Goal: Navigation & Orientation: Understand site structure

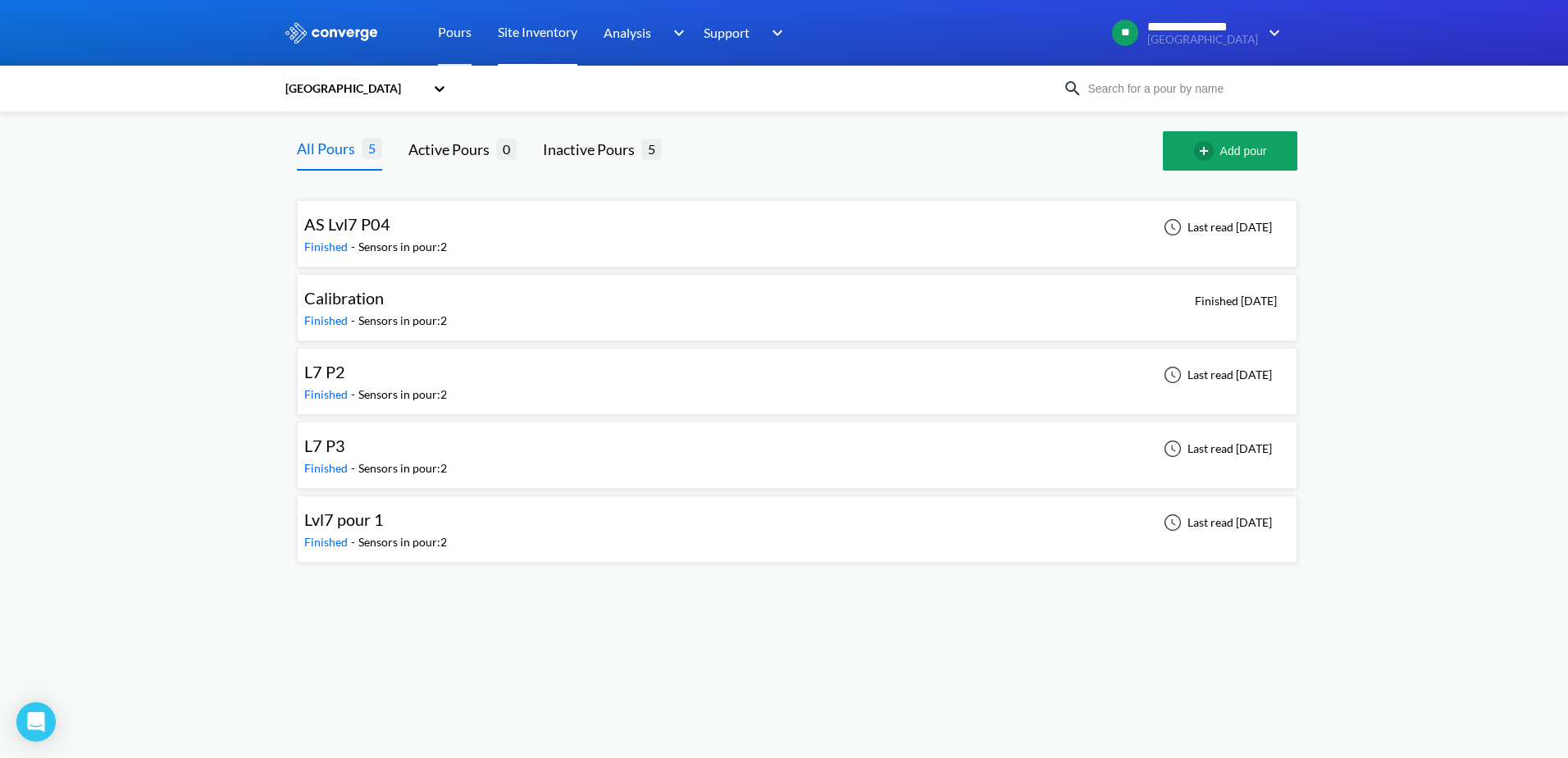
click at [561, 33] on link "Site Inventory" at bounding box center [538, 32] width 80 height 65
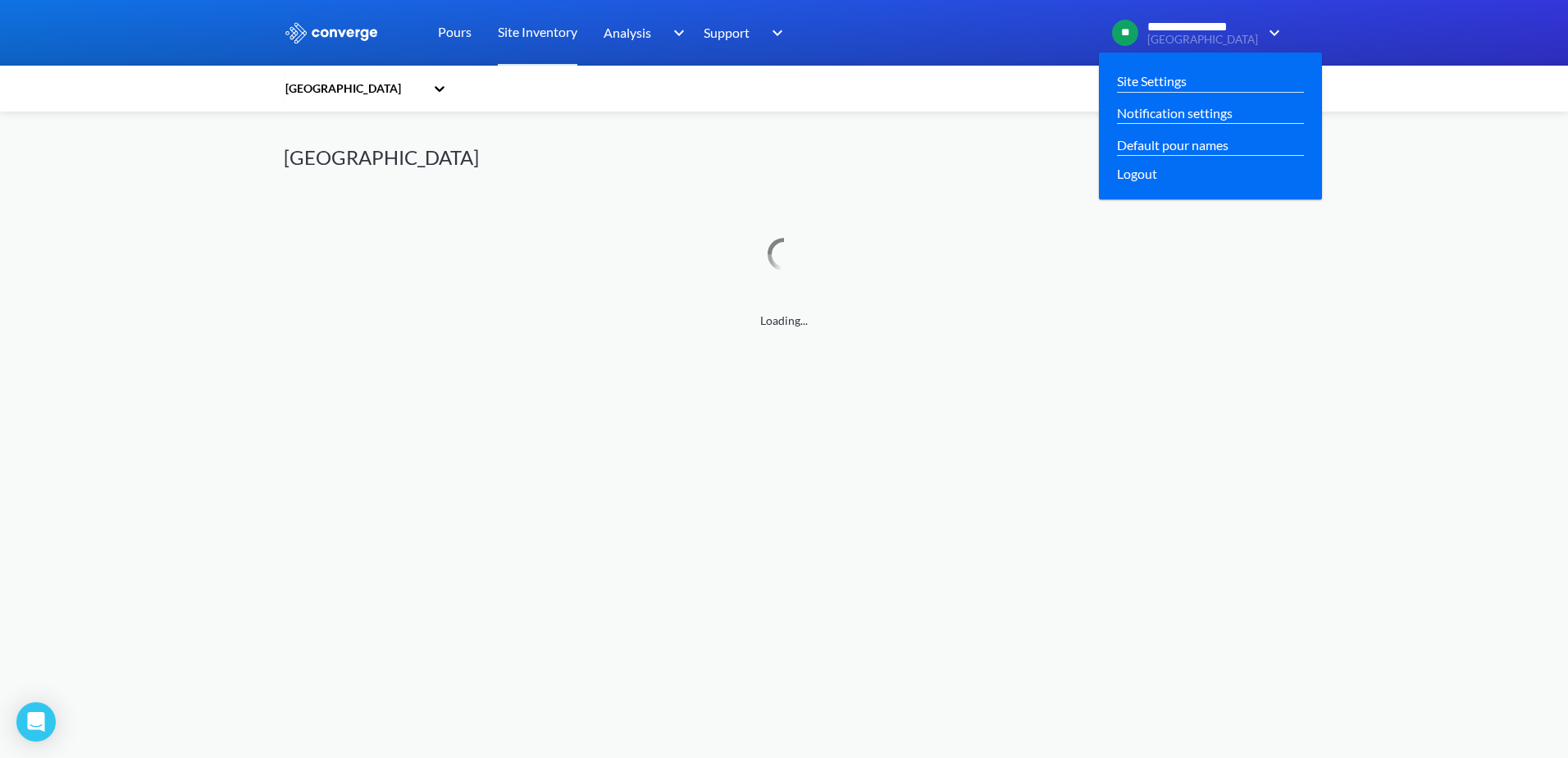
click at [1265, 21] on div "**********" at bounding box center [1199, 33] width 173 height 27
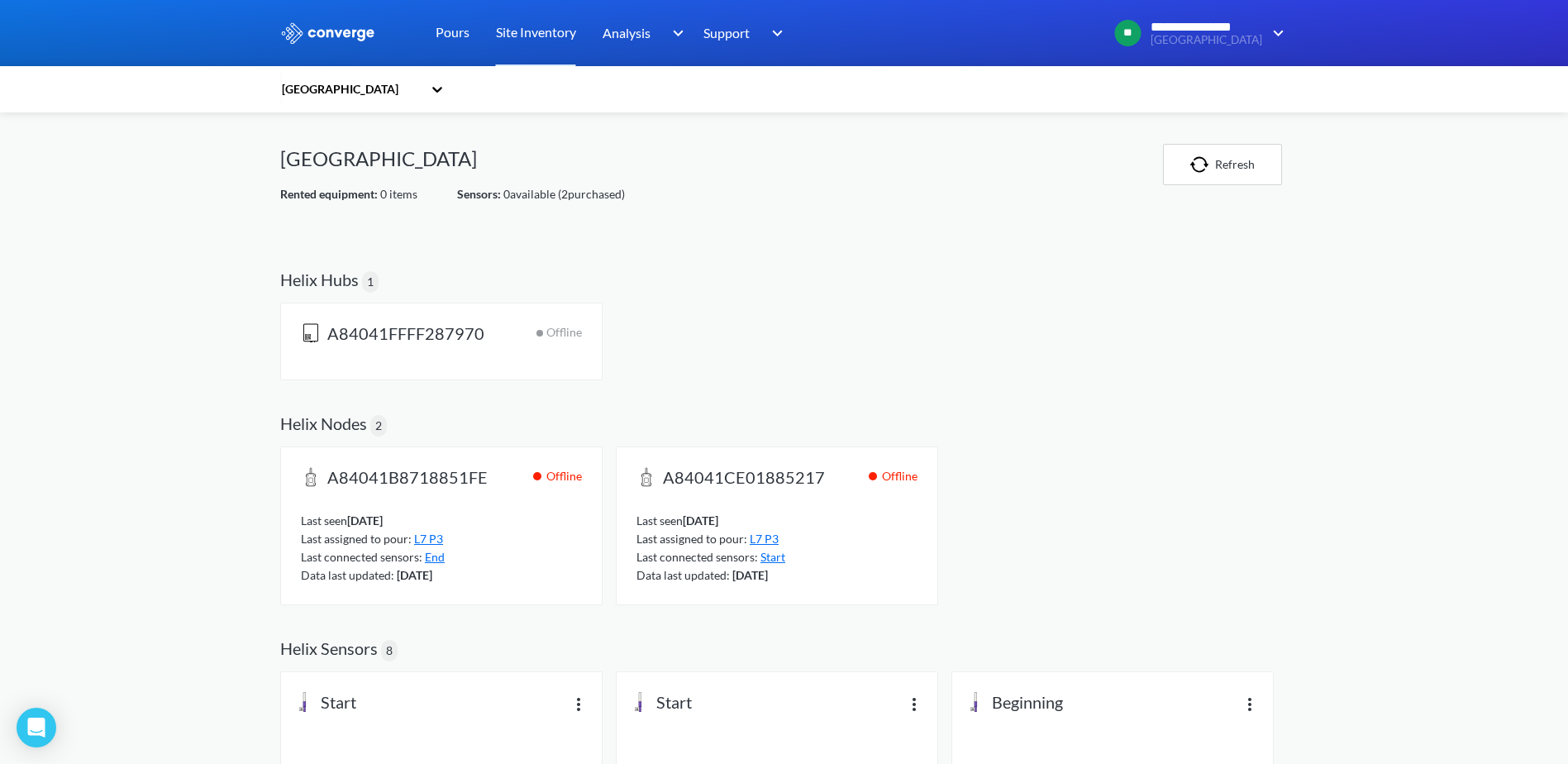
click at [439, 92] on icon at bounding box center [437, 89] width 16 height 16
click at [438, 90] on icon at bounding box center [437, 89] width 16 height 16
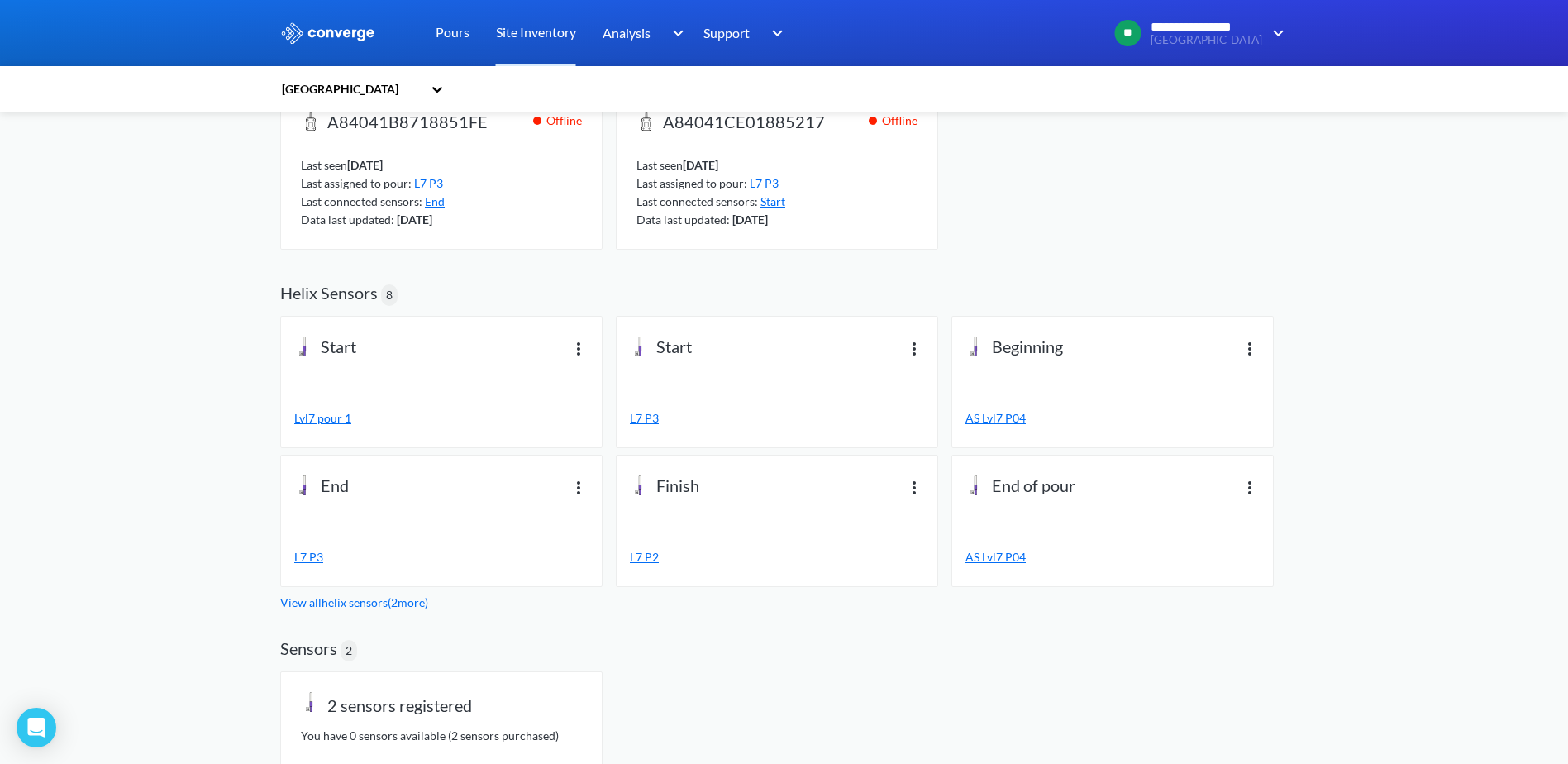
scroll to position [369, 0]
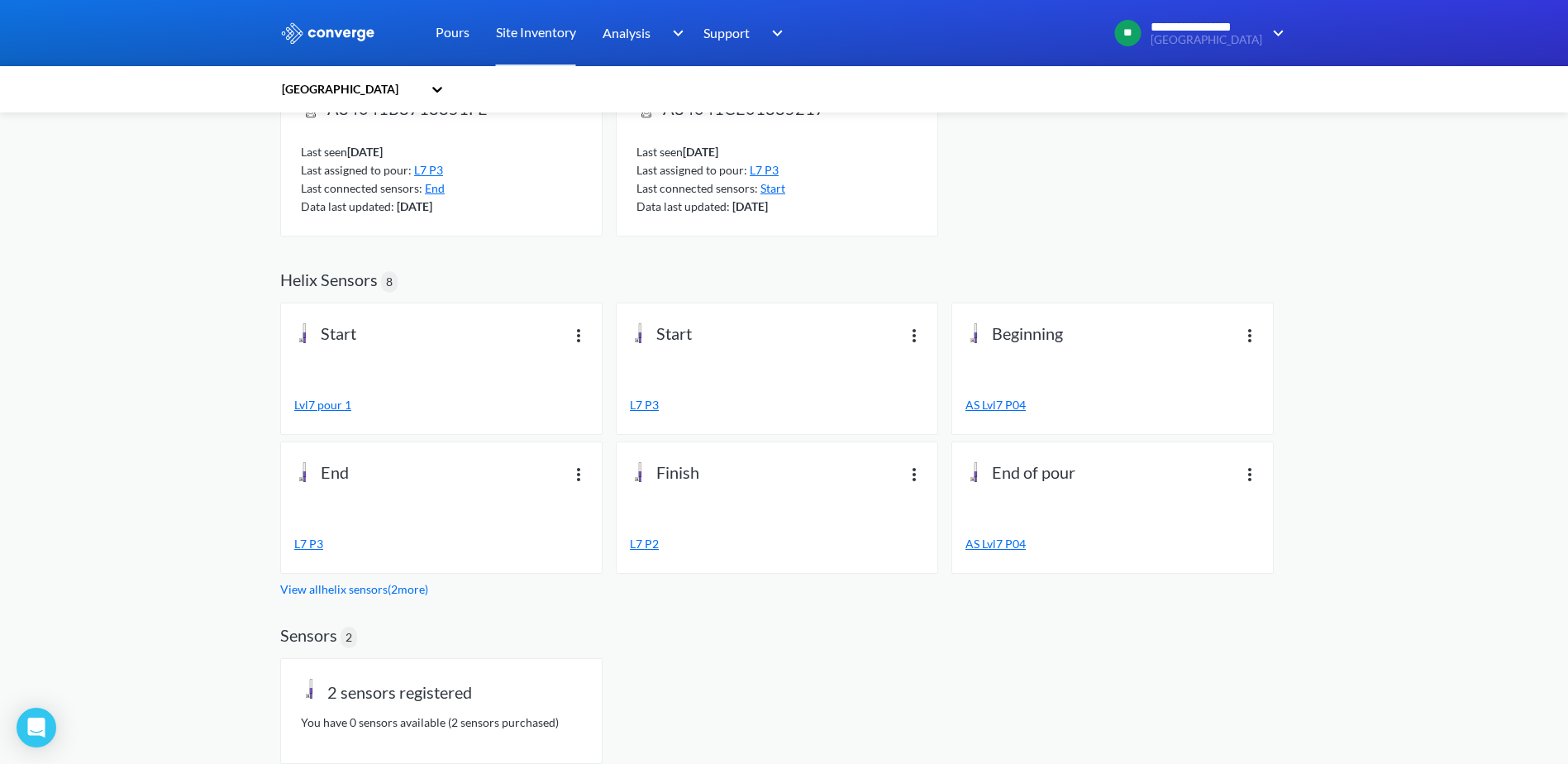
click at [376, 593] on link "View all helix sensors ( 2 more)" at bounding box center [354, 589] width 148 height 14
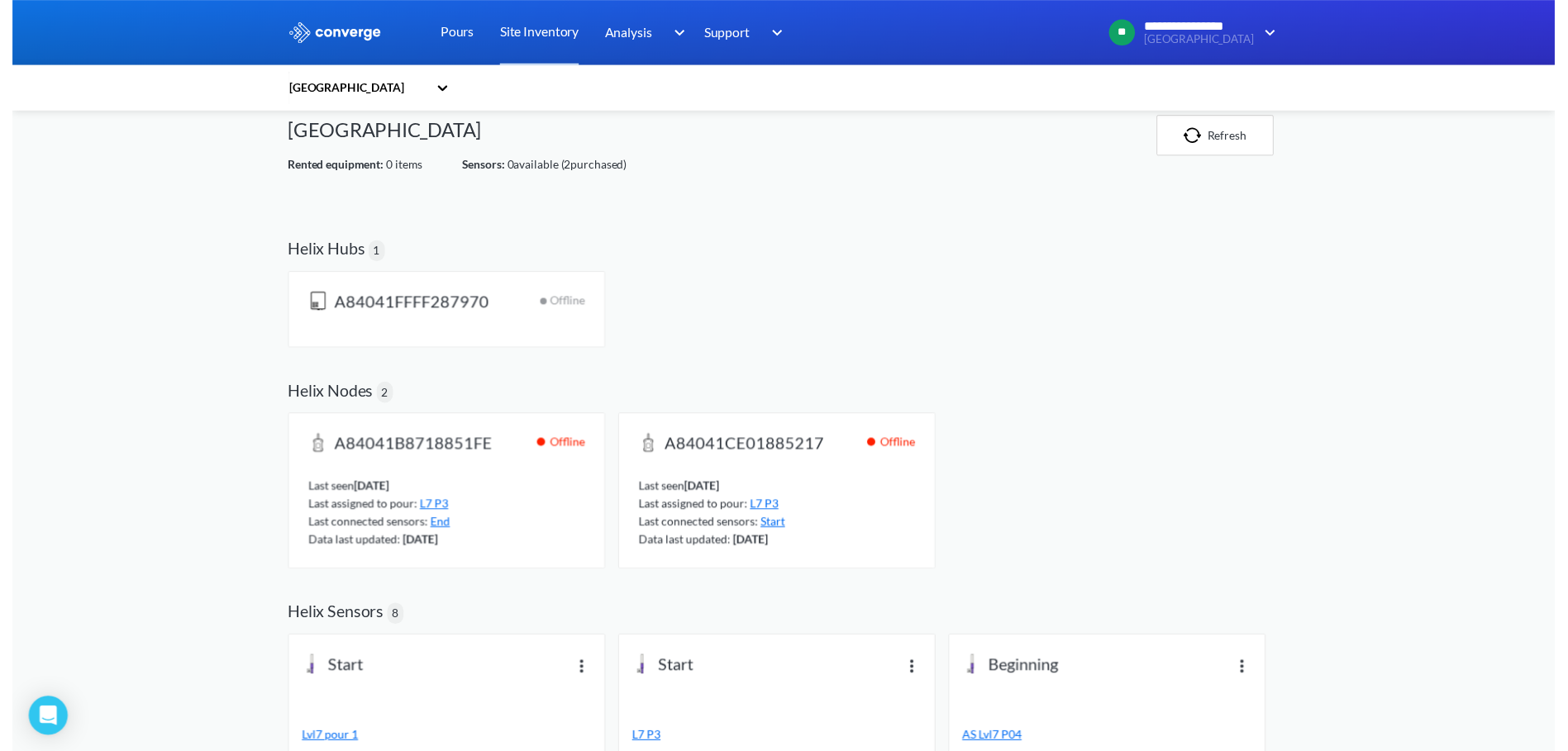
scroll to position [0, 0]
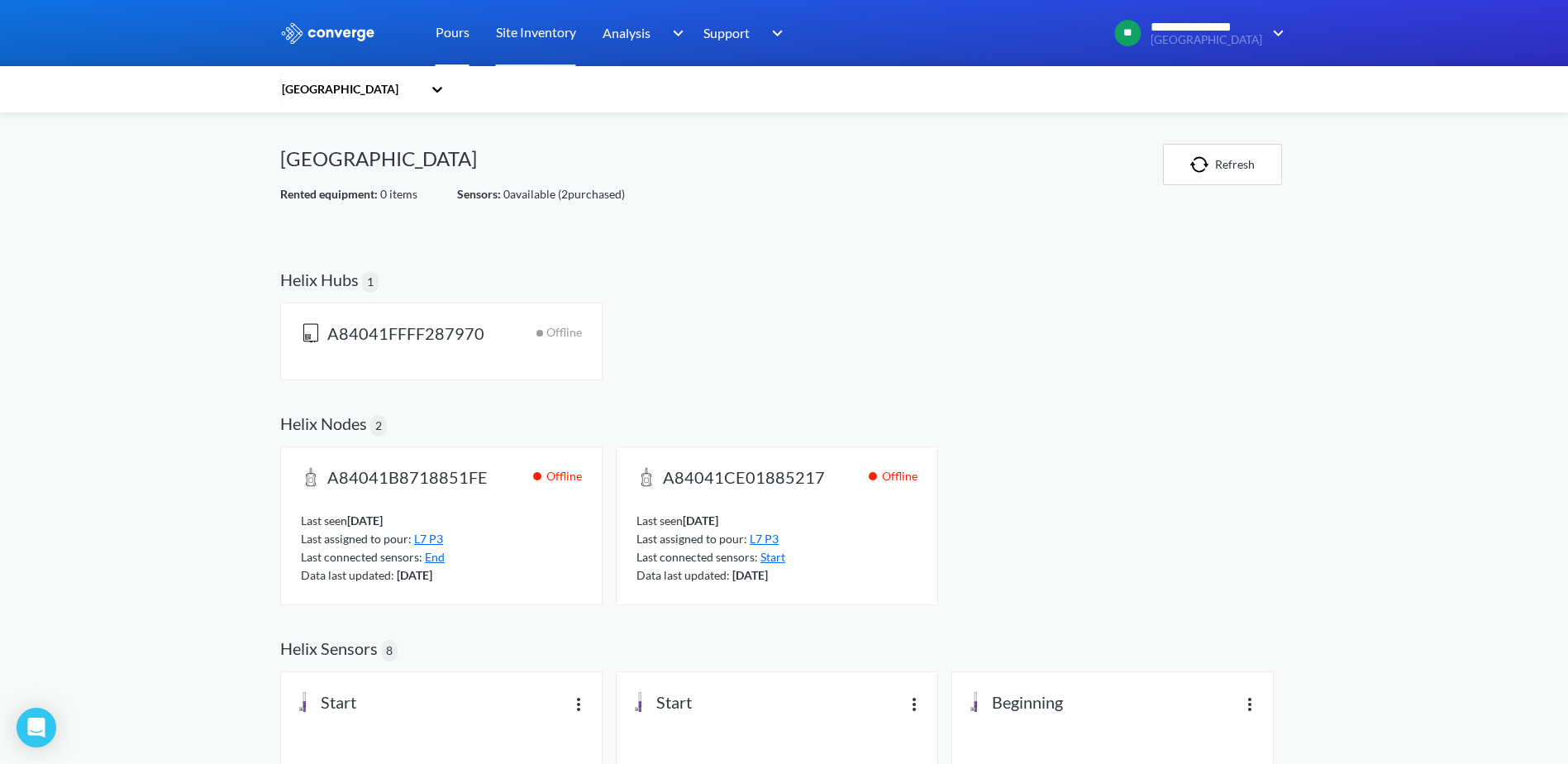
click at [460, 27] on link "Pours" at bounding box center [452, 33] width 33 height 66
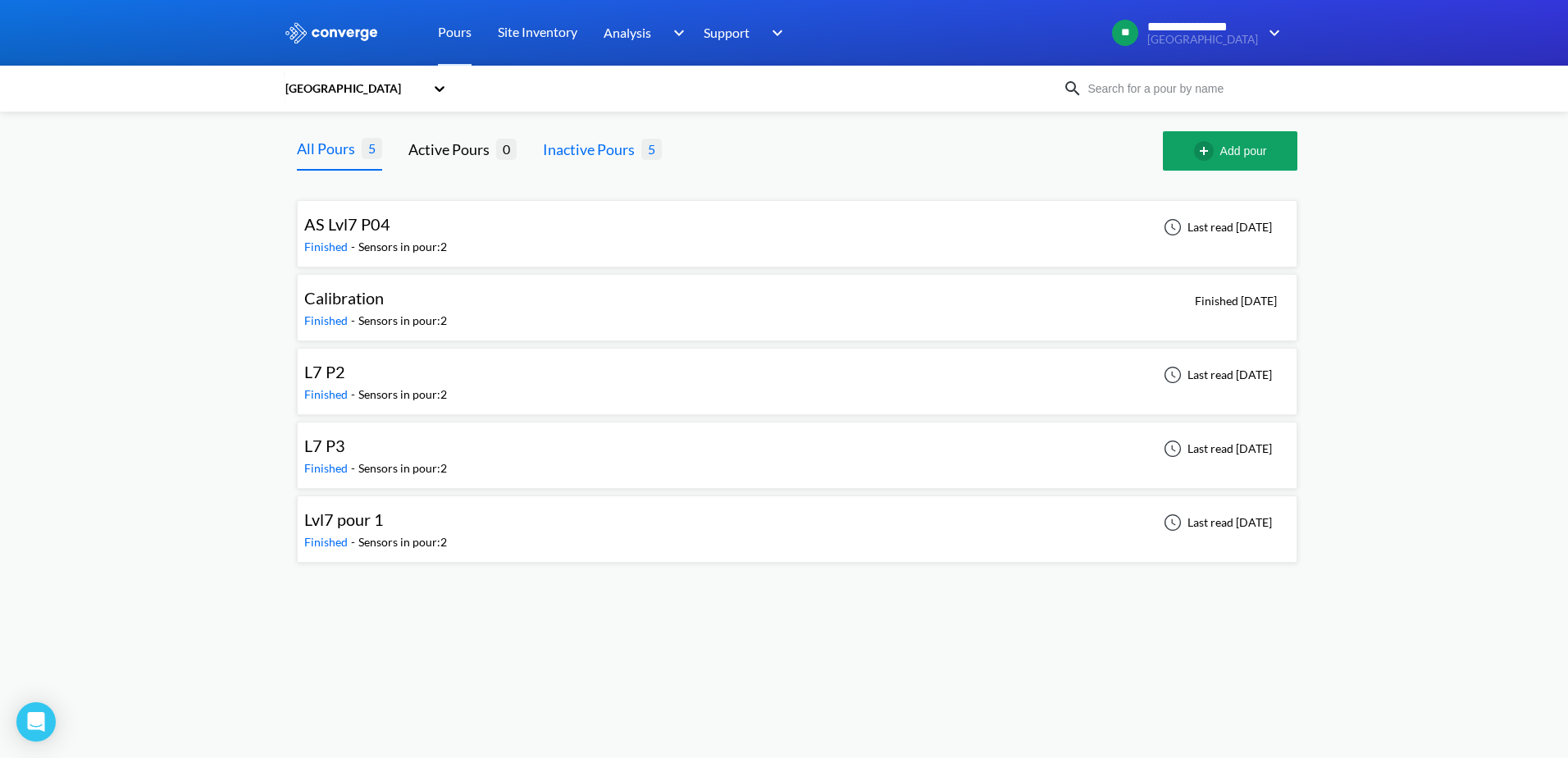
click at [601, 148] on div "Inactive Pours" at bounding box center [592, 149] width 99 height 23
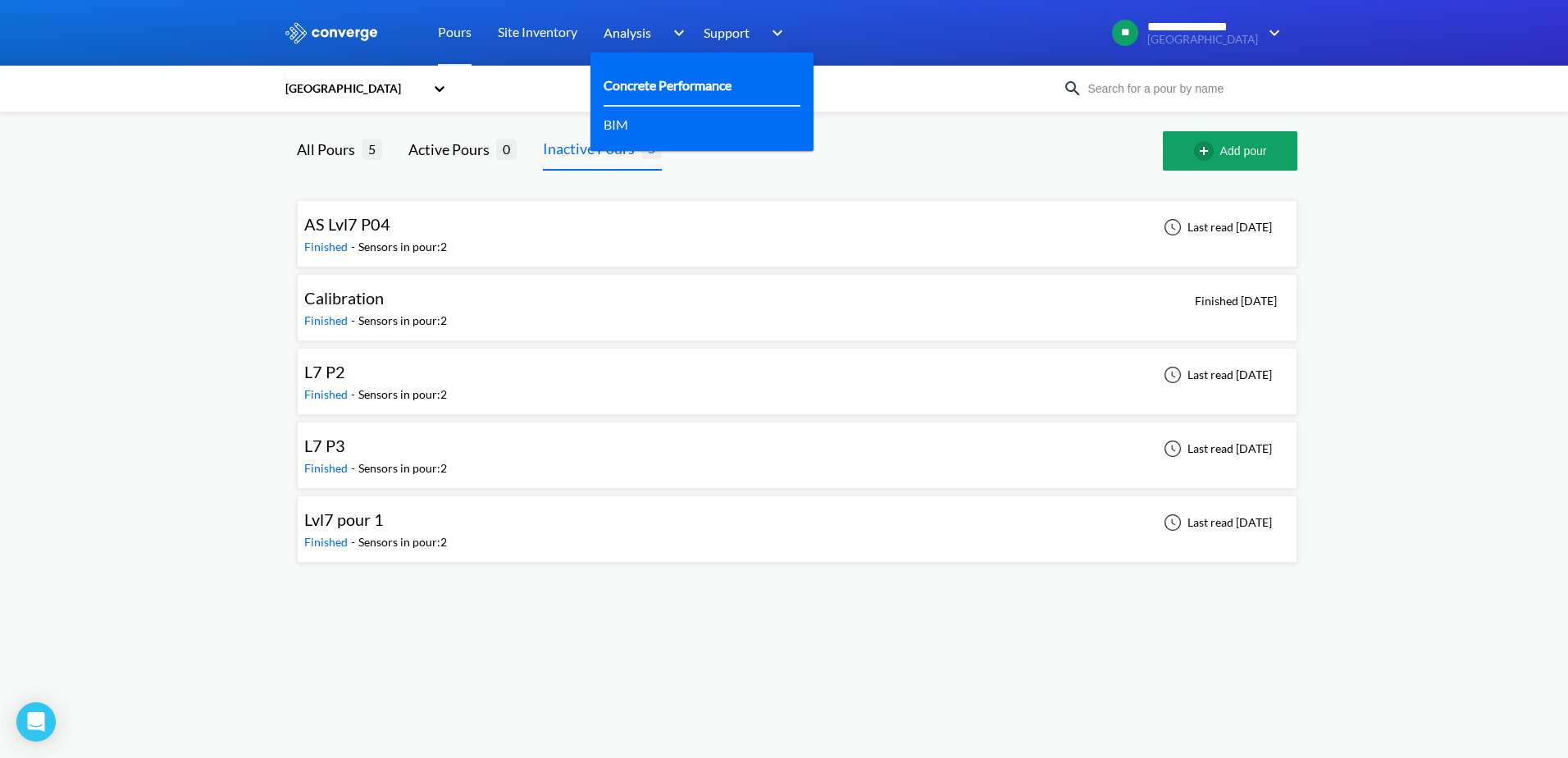
click at [643, 90] on link "Concrete Performance" at bounding box center [667, 85] width 128 height 21
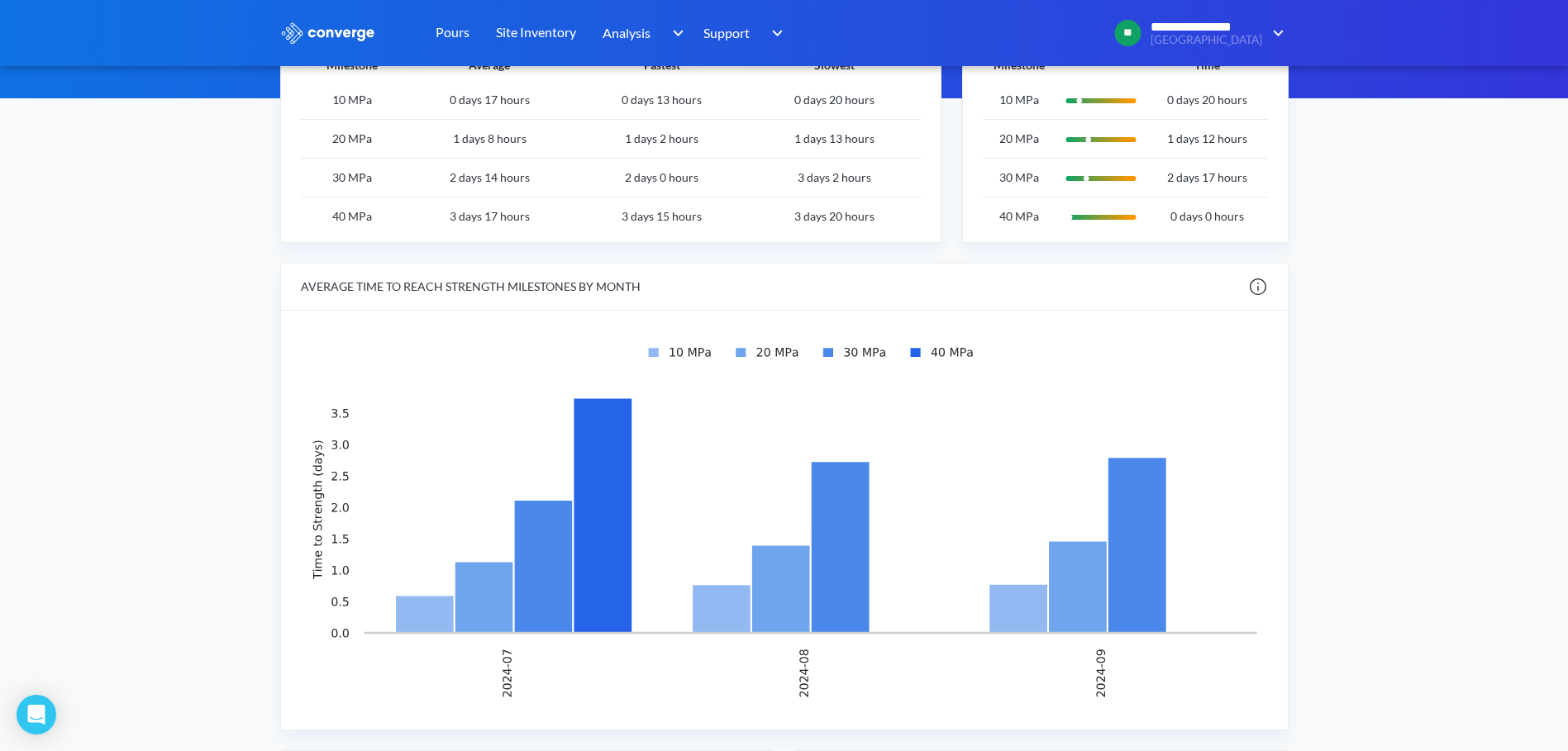
scroll to position [165, 0]
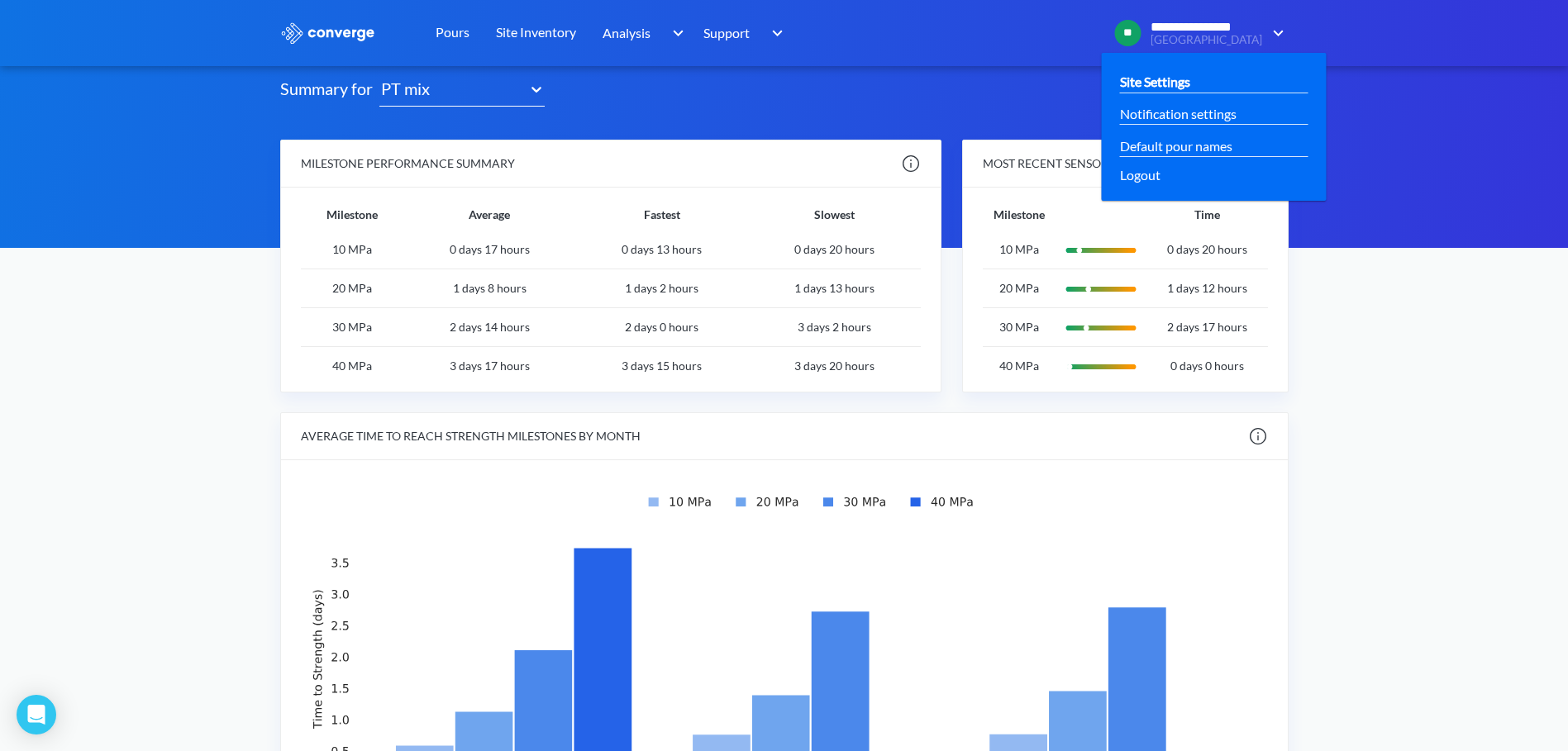
click at [1176, 81] on link "Site Settings" at bounding box center [1156, 81] width 71 height 21
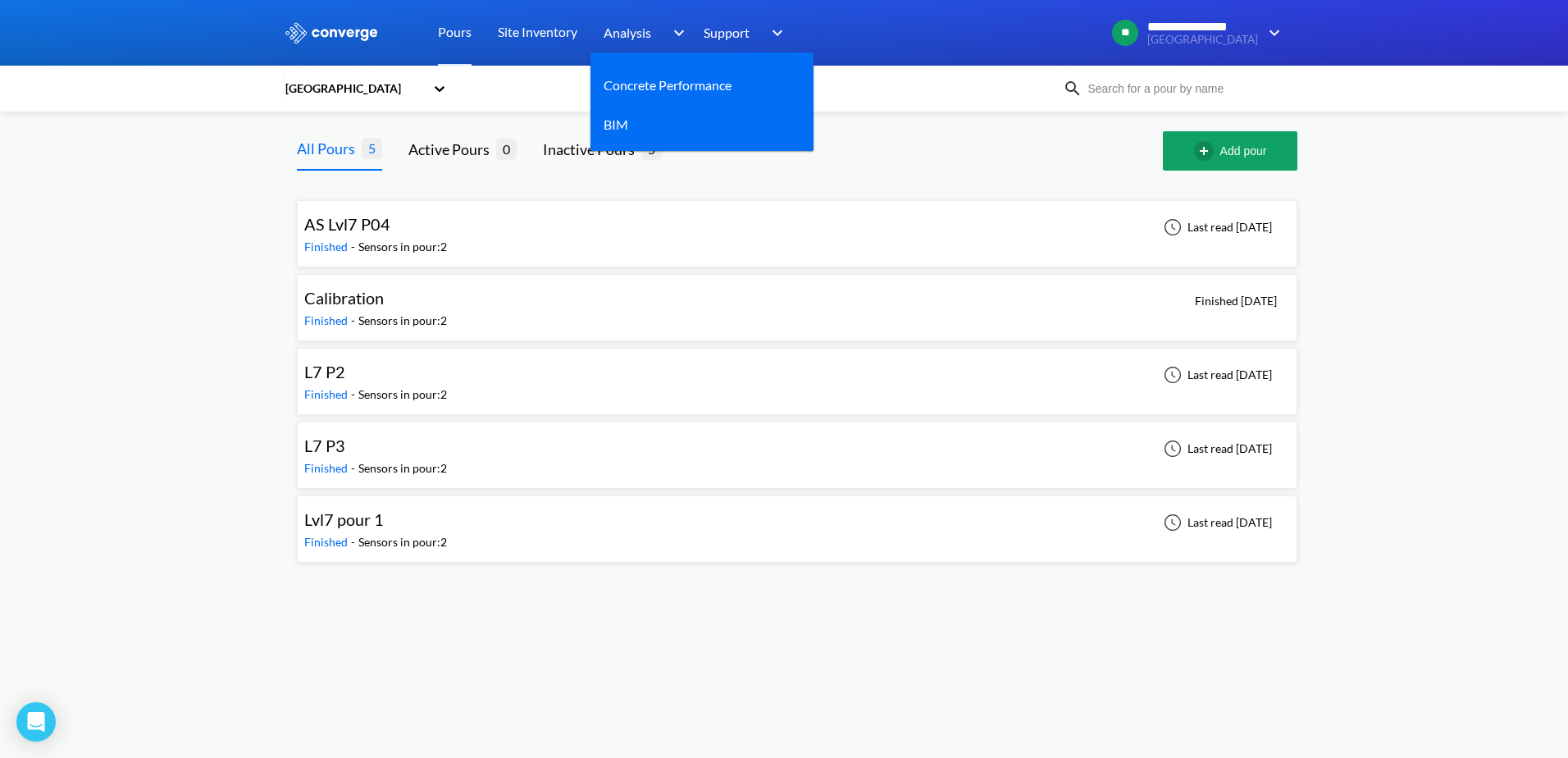
click at [639, 31] on span "Analysis" at bounding box center [627, 32] width 47 height 21
click at [613, 119] on link "BIM" at bounding box center [616, 124] width 25 height 21
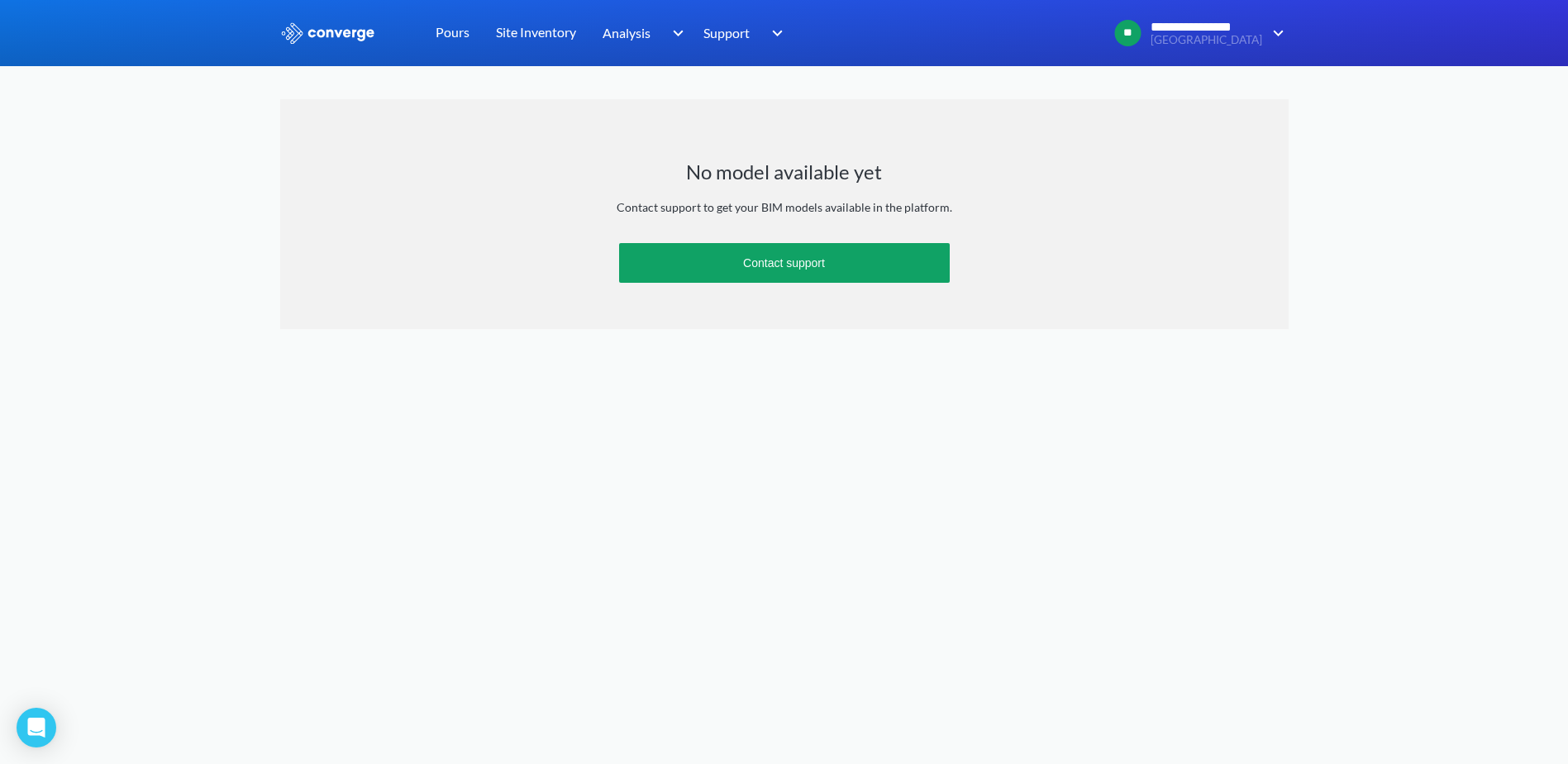
drag, startPoint x: 1041, startPoint y: 339, endPoint x: 1305, endPoint y: 223, distance: 288.4
click at [1171, 295] on div "No model available yet Contact support to get your BIM models available in the …" at bounding box center [784, 443] width 1009 height 688
